Goal: Task Accomplishment & Management: Manage account settings

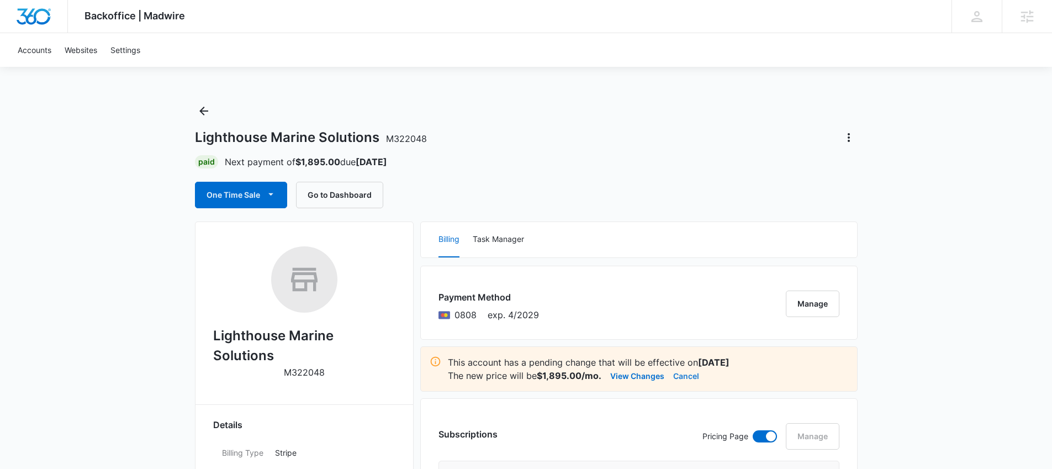
click at [680, 376] on button "Cancel" at bounding box center [686, 375] width 26 height 13
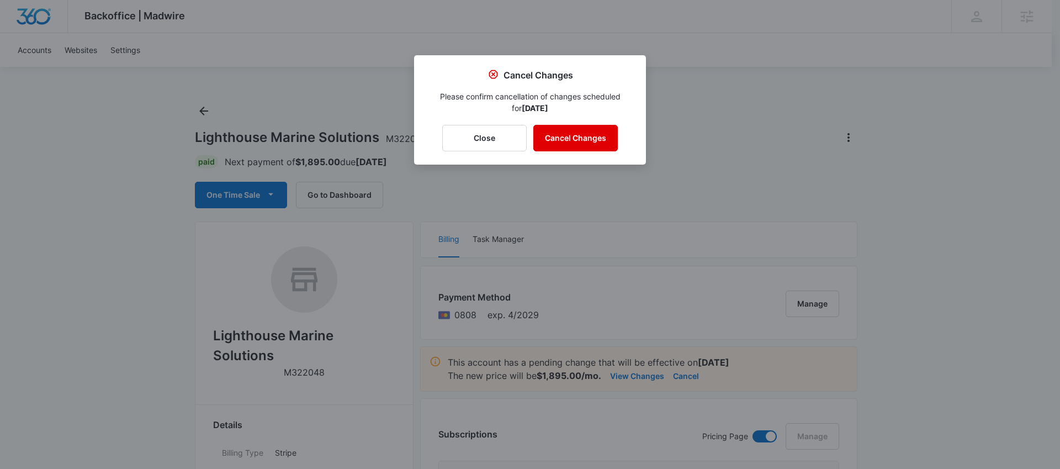
click at [564, 135] on button "Cancel Changes" at bounding box center [575, 138] width 84 height 27
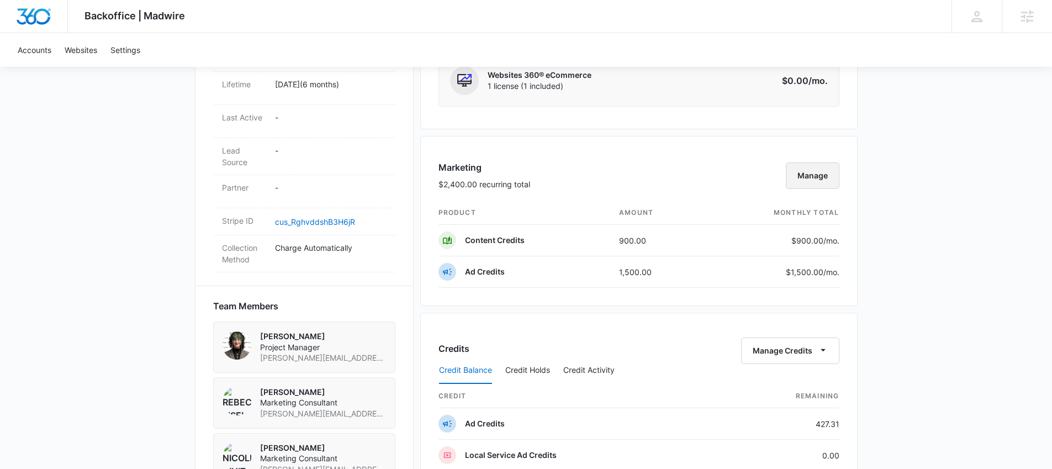
scroll to position [567, 0]
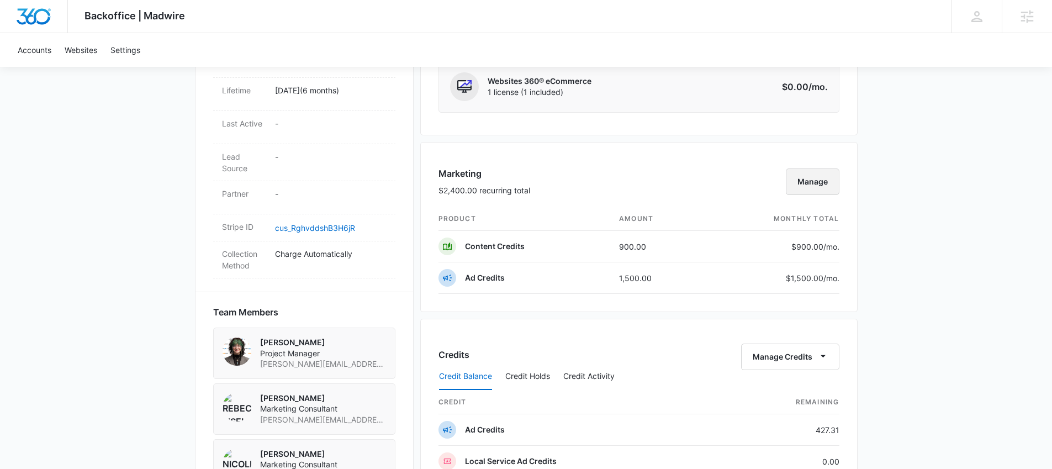
click at [805, 187] on button "Manage" at bounding box center [813, 181] width 54 height 27
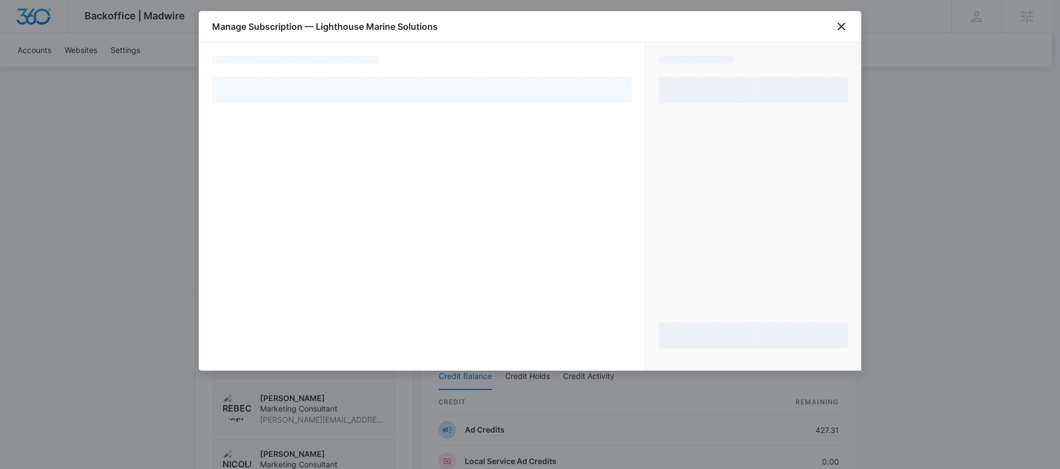
select select "pm_1QuFnuA4n8RTgNjUdhscy1Ne"
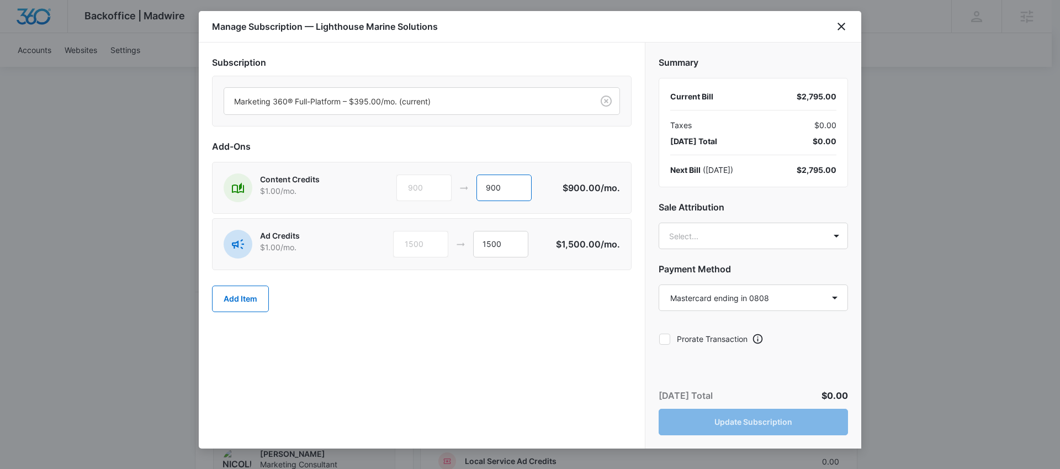
drag, startPoint x: 516, startPoint y: 191, endPoint x: 427, endPoint y: 182, distance: 88.7
click at [427, 182] on div "900 900" at bounding box center [480, 188] width 166 height 27
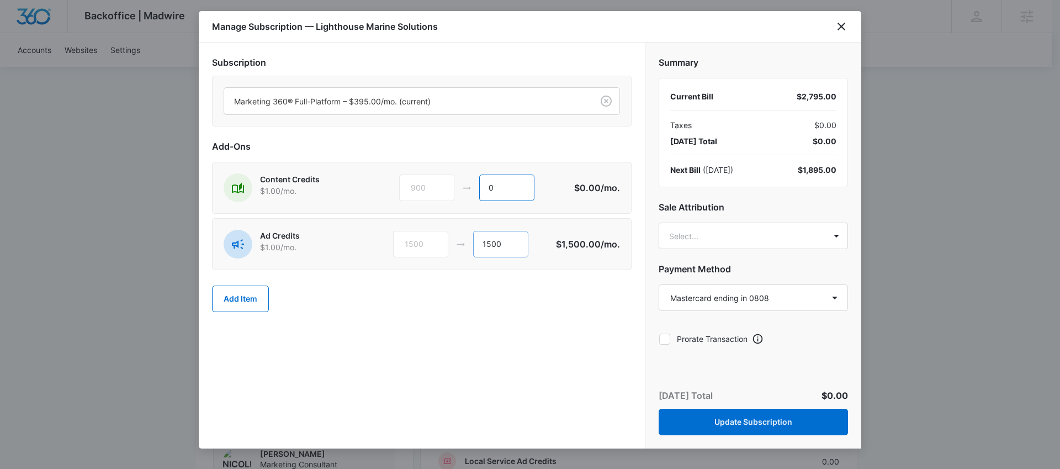
type input "0"
drag, startPoint x: 519, startPoint y: 252, endPoint x: 464, endPoint y: 242, distance: 56.0
click at [464, 242] on div "1500 1500" at bounding box center [474, 244] width 163 height 27
type input "805"
click at [751, 237] on body "Backoffice | Madwire Apps Settings [PERSON_NAME] Hunt [EMAIL_ADDRESS][PERSON_NA…" at bounding box center [530, 262] width 1060 height 1658
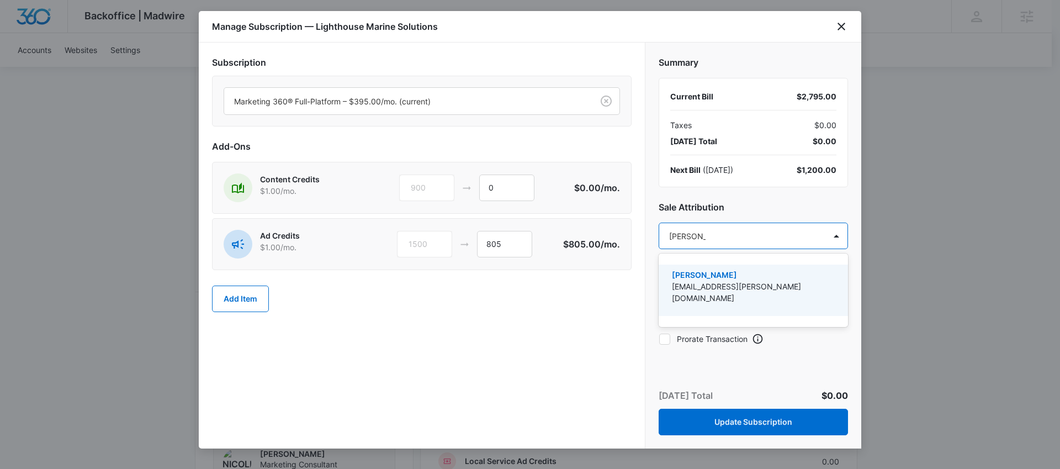
type input "[PERSON_NAME]"
click at [734, 285] on p "[EMAIL_ADDRESS][PERSON_NAME][DOMAIN_NAME]" at bounding box center [752, 292] width 161 height 23
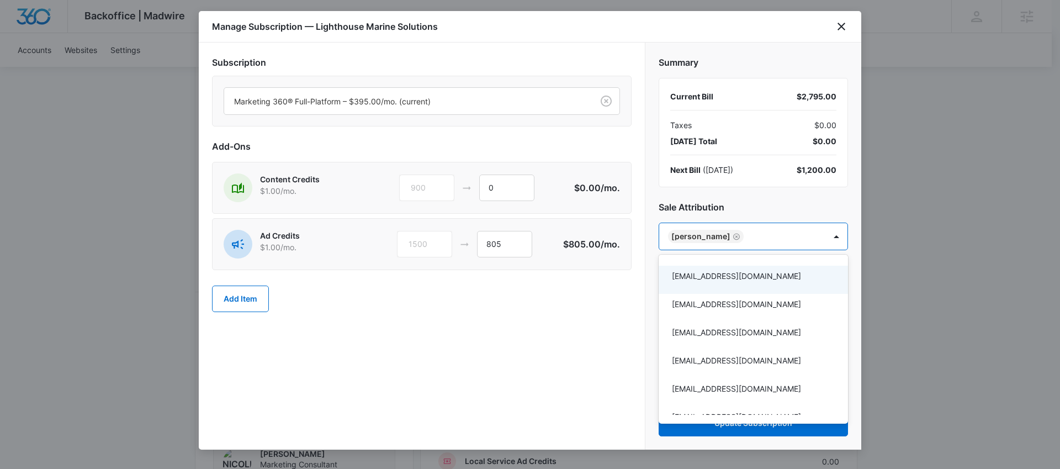
click at [604, 299] on div at bounding box center [530, 234] width 1060 height 469
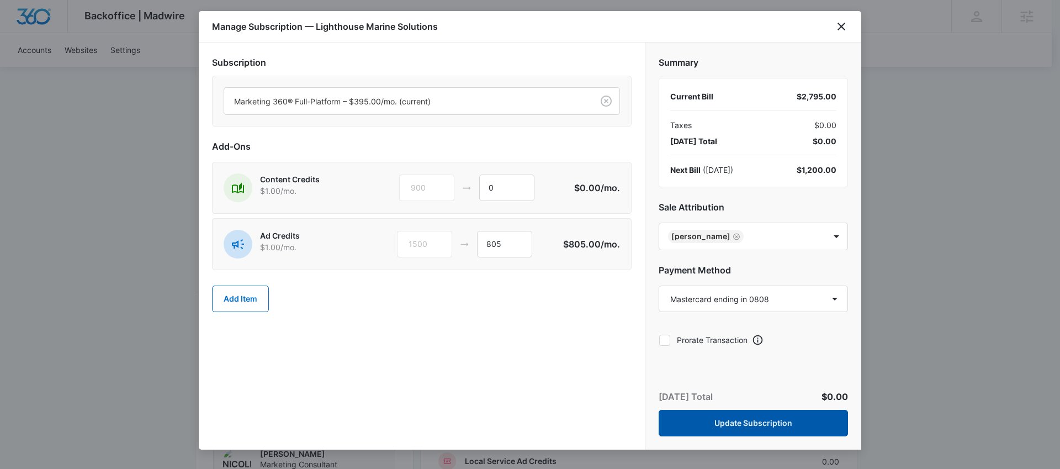
click at [780, 419] on button "Update Subscription" at bounding box center [753, 423] width 189 height 27
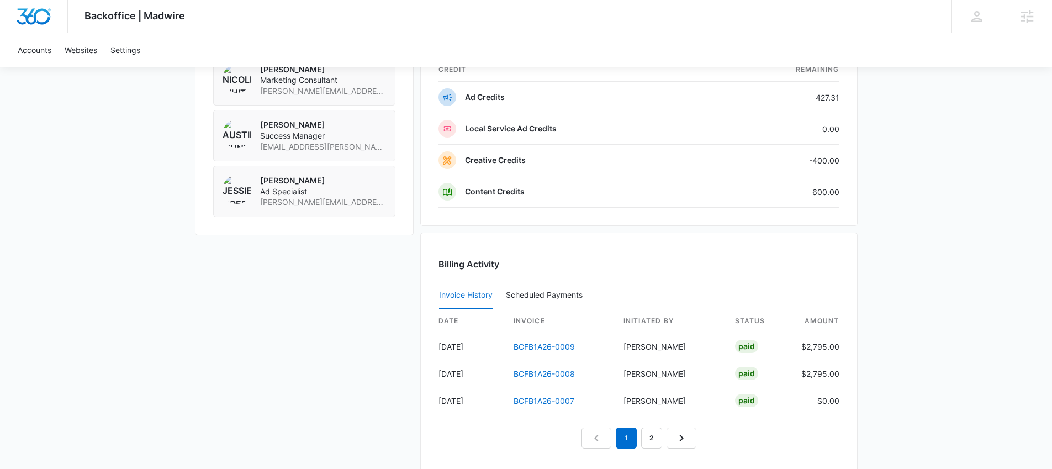
scroll to position [949, 0]
